Goal: Task Accomplishment & Management: Manage account settings

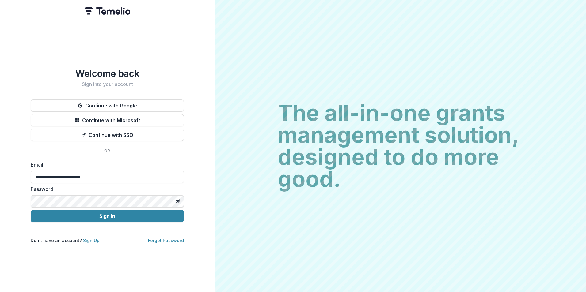
type input "**********"
click at [31, 210] on button "Sign In" at bounding box center [107, 216] width 153 height 12
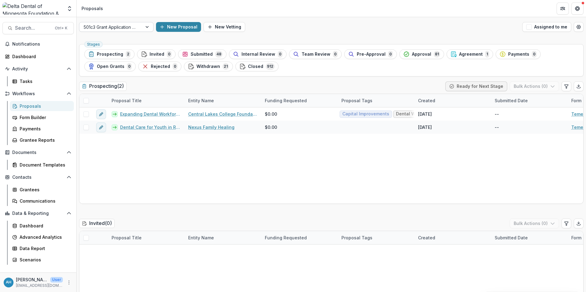
click at [113, 28] on div at bounding box center [111, 27] width 54 height 8
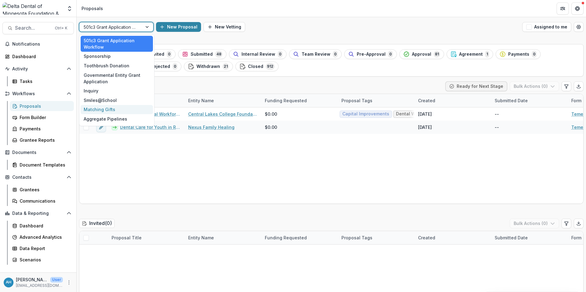
click at [102, 111] on div "Matching Gifts" at bounding box center [117, 110] width 72 height 10
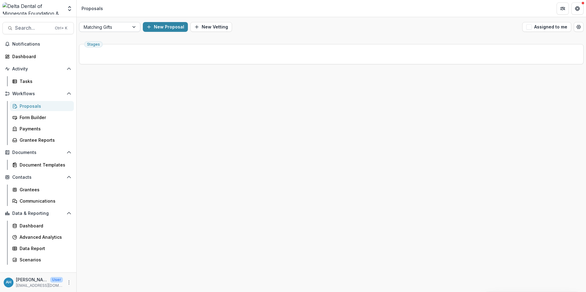
click at [110, 27] on div at bounding box center [104, 27] width 41 height 8
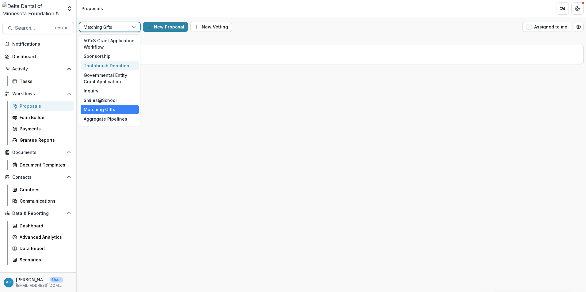
click at [101, 65] on div "Toothbrush Donation" at bounding box center [110, 66] width 58 height 10
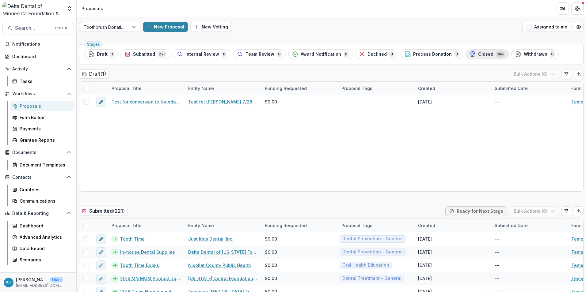
click at [479, 54] on span "Closed" at bounding box center [485, 54] width 15 height 5
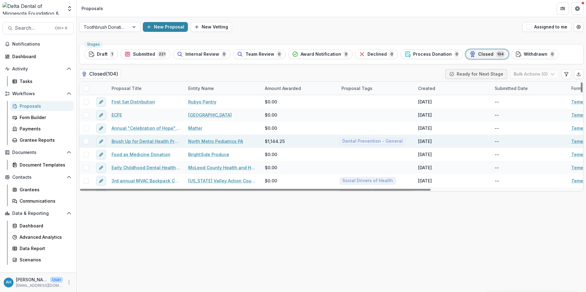
click at [142, 141] on link "Brush Up for Dental Health Product Donation" at bounding box center [146, 141] width 69 height 6
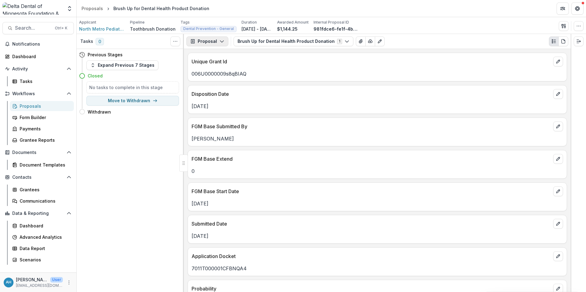
click at [213, 42] on button "Proposal" at bounding box center [207, 41] width 42 height 10
click at [228, 96] on div "Board Summaries" at bounding box center [227, 96] width 56 height 6
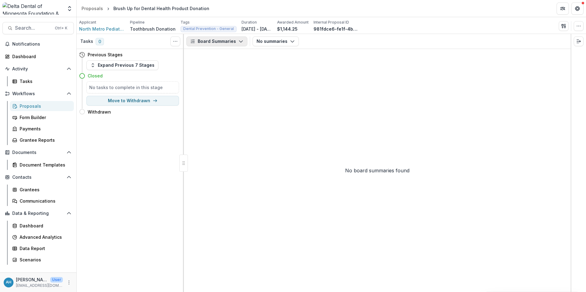
click at [219, 43] on button "Board Summaries" at bounding box center [216, 41] width 61 height 10
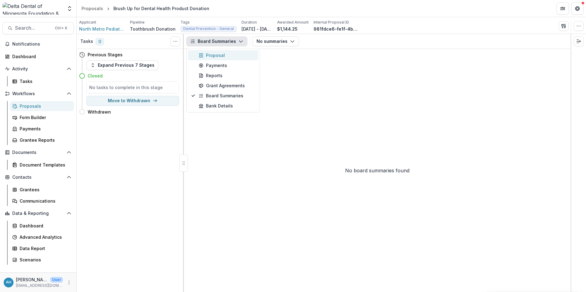
click at [217, 54] on div "Proposal" at bounding box center [227, 55] width 56 height 6
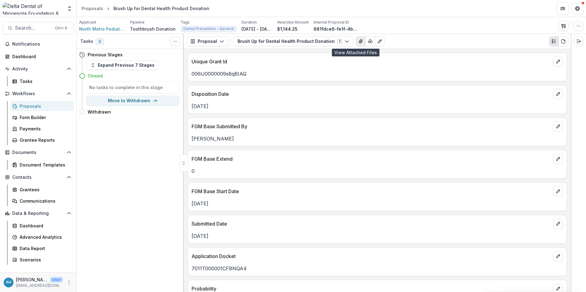
click at [358, 42] on icon "View Attached Files" at bounding box center [360, 41] width 5 height 5
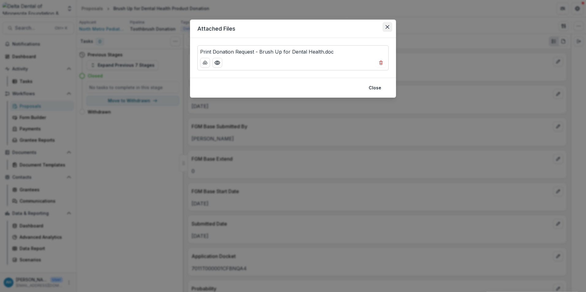
click at [389, 26] on icon "Close" at bounding box center [388, 27] width 4 height 4
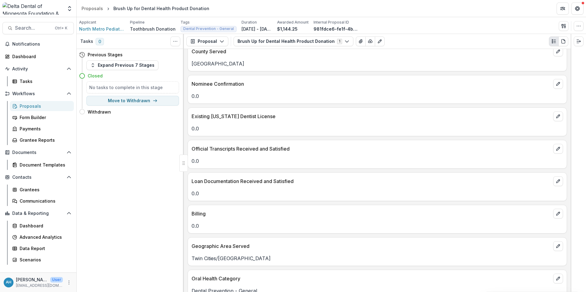
scroll to position [1929, 0]
